Goal: Browse casually

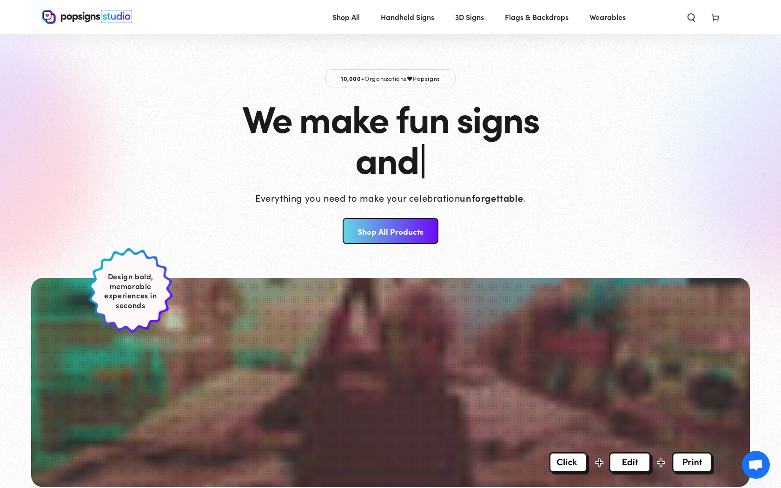
scroll to position [219, 0]
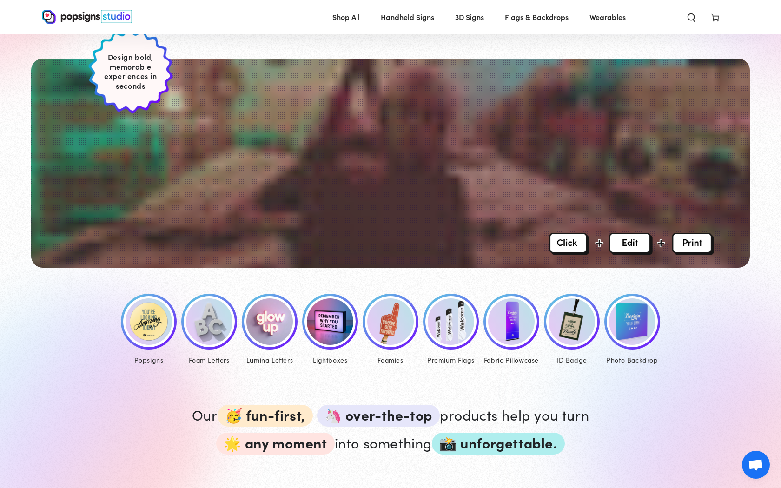
click at [147, 322] on img at bounding box center [149, 322] width 46 height 46
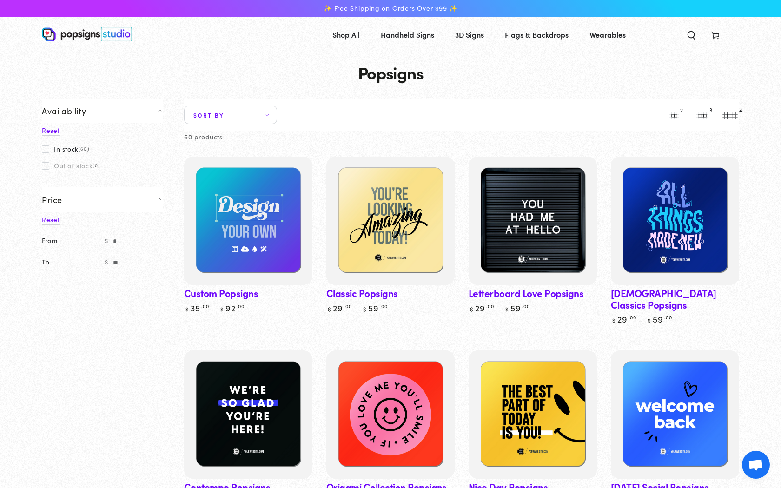
drag, startPoint x: 0, startPoint y: 0, endPoint x: 147, endPoint y: 322, distance: 353.7
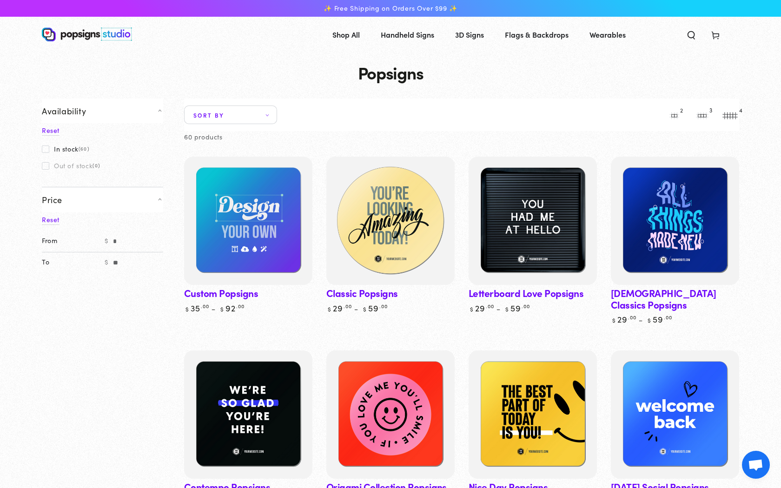
click at [352, 221] on img at bounding box center [391, 221] width 132 height 132
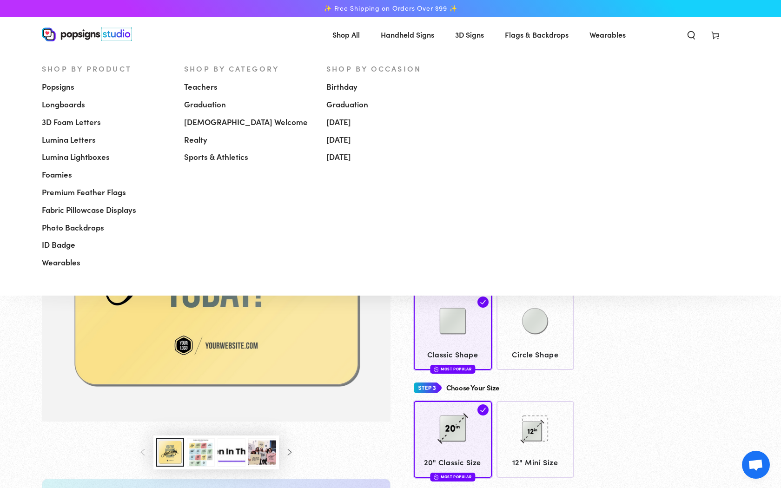
click at [341, 42] on link "Shop All" at bounding box center [345, 34] width 41 height 25
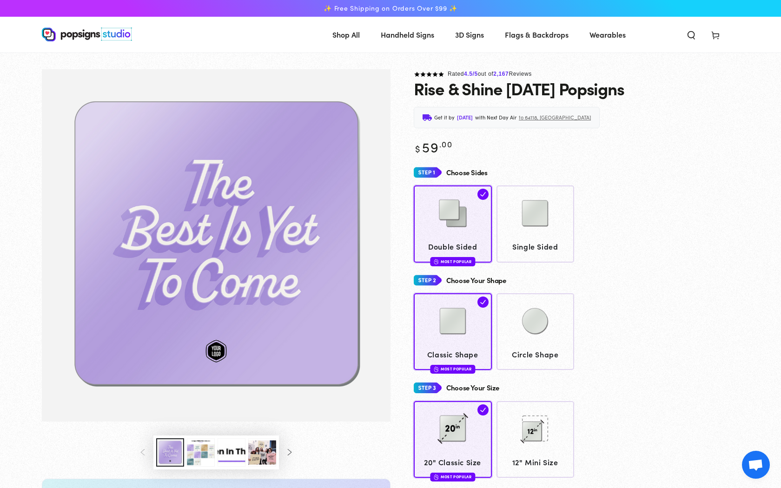
select select "**********"
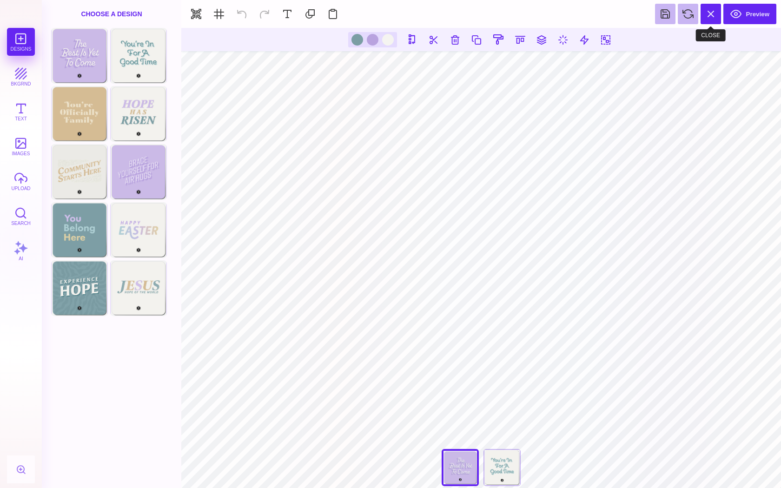
click at [714, 18] on button at bounding box center [711, 14] width 20 height 20
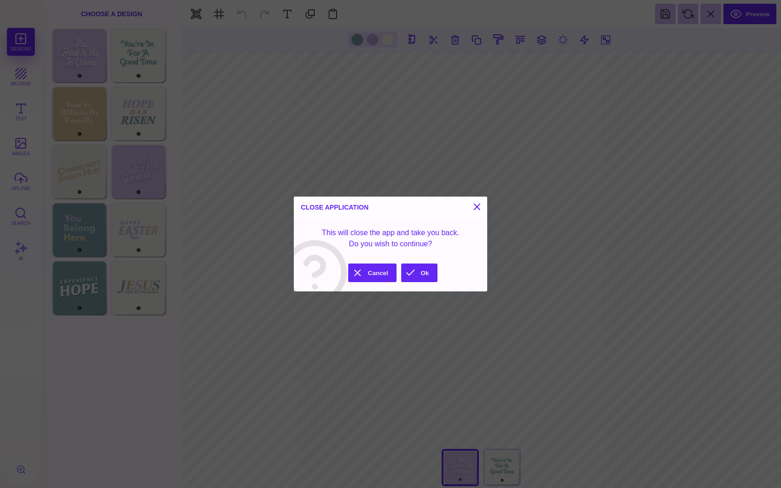
drag, startPoint x: 217, startPoint y: 99, endPoint x: 423, endPoint y: 271, distance: 267.7
click at [423, 271] on button "Ok" at bounding box center [419, 273] width 36 height 19
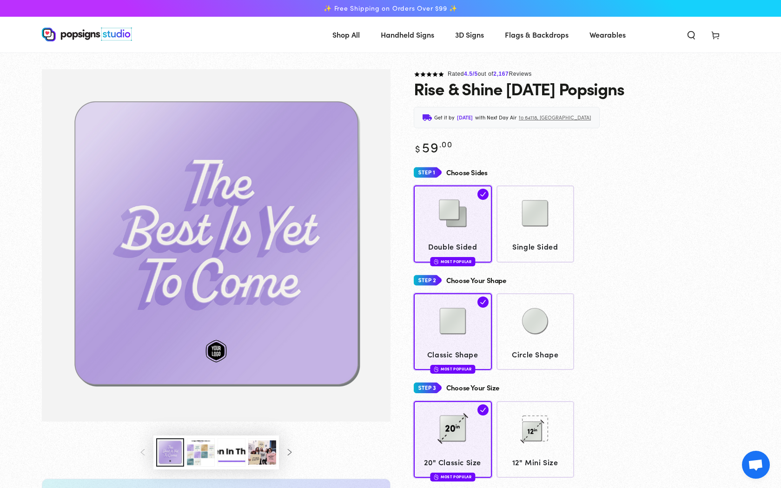
click at [96, 38] on img at bounding box center [87, 34] width 90 height 14
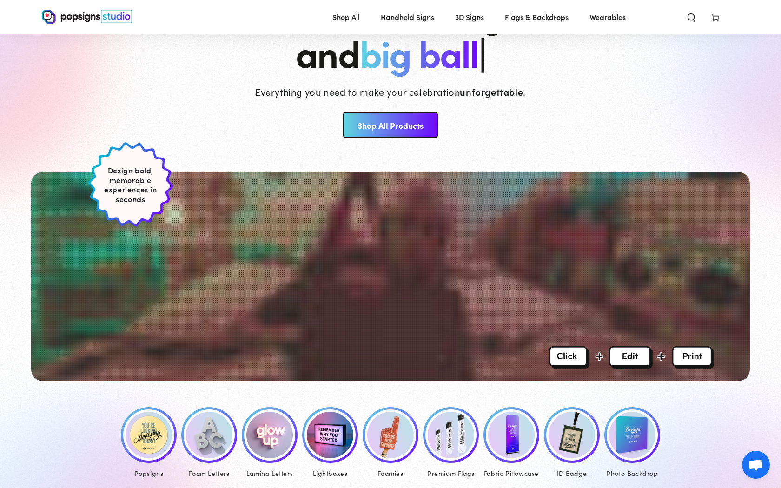
scroll to position [107, 0]
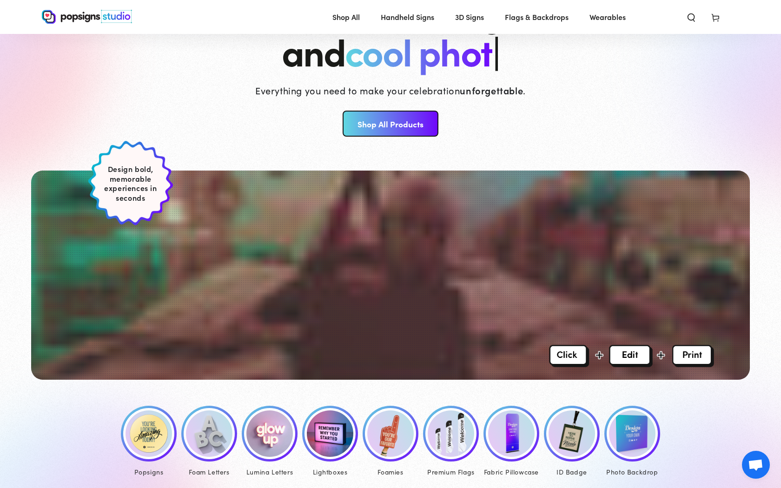
click at [643, 431] on img at bounding box center [632, 434] width 46 height 46
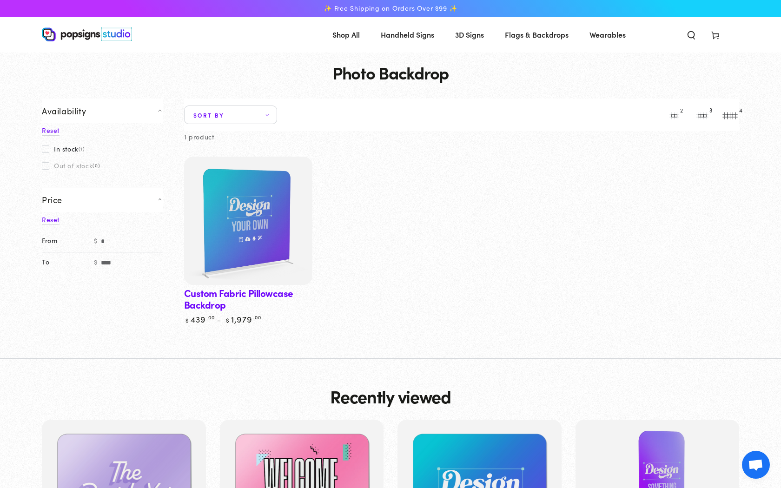
click at [108, 36] on img at bounding box center [87, 34] width 90 height 14
